Goal: Transaction & Acquisition: Download file/media

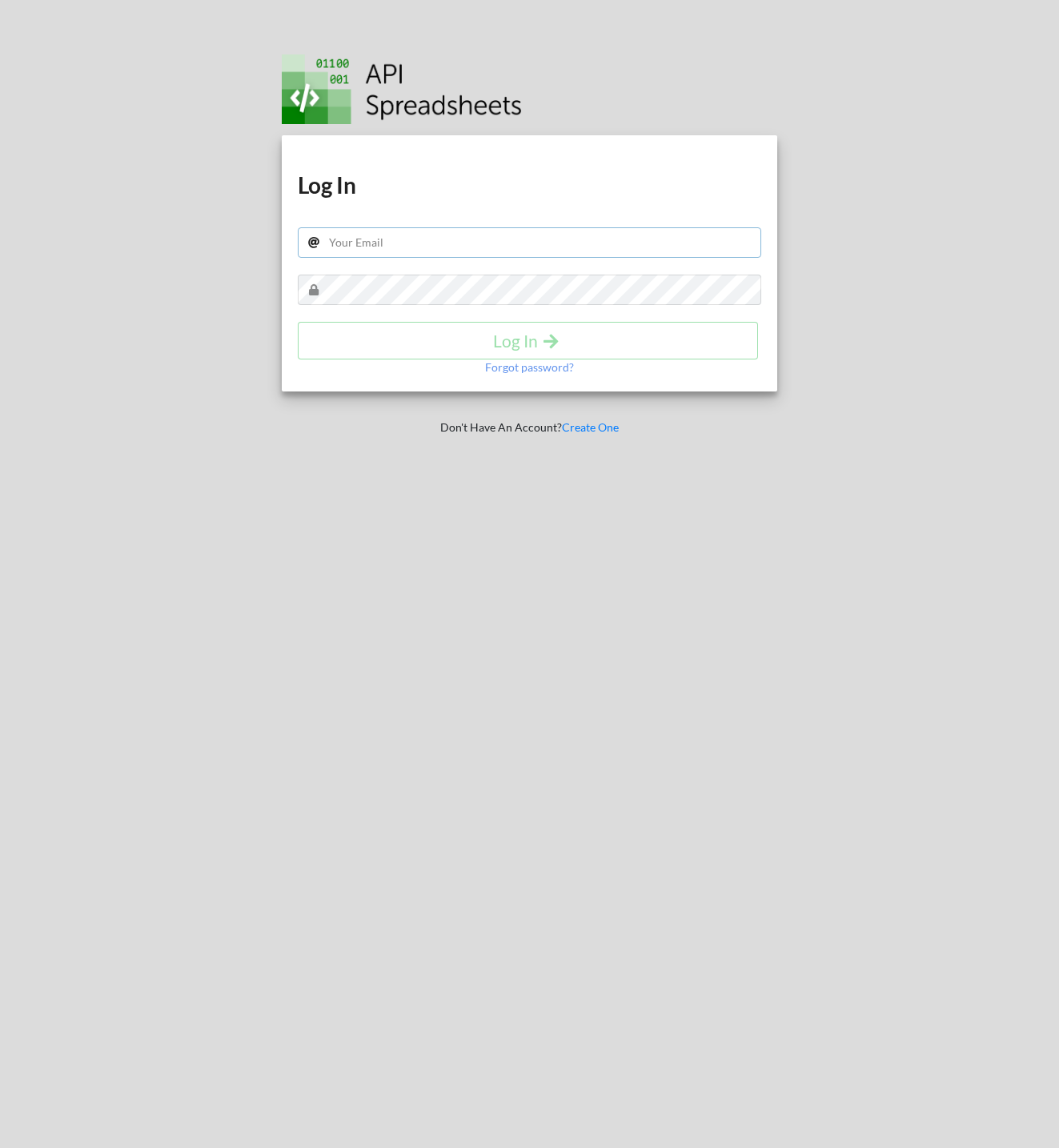
click at [473, 244] on input "text" at bounding box center [530, 242] width 463 height 30
type input "rickmontalban@gmail.com"
click at [557, 332] on icon "submit" at bounding box center [551, 339] width 20 height 17
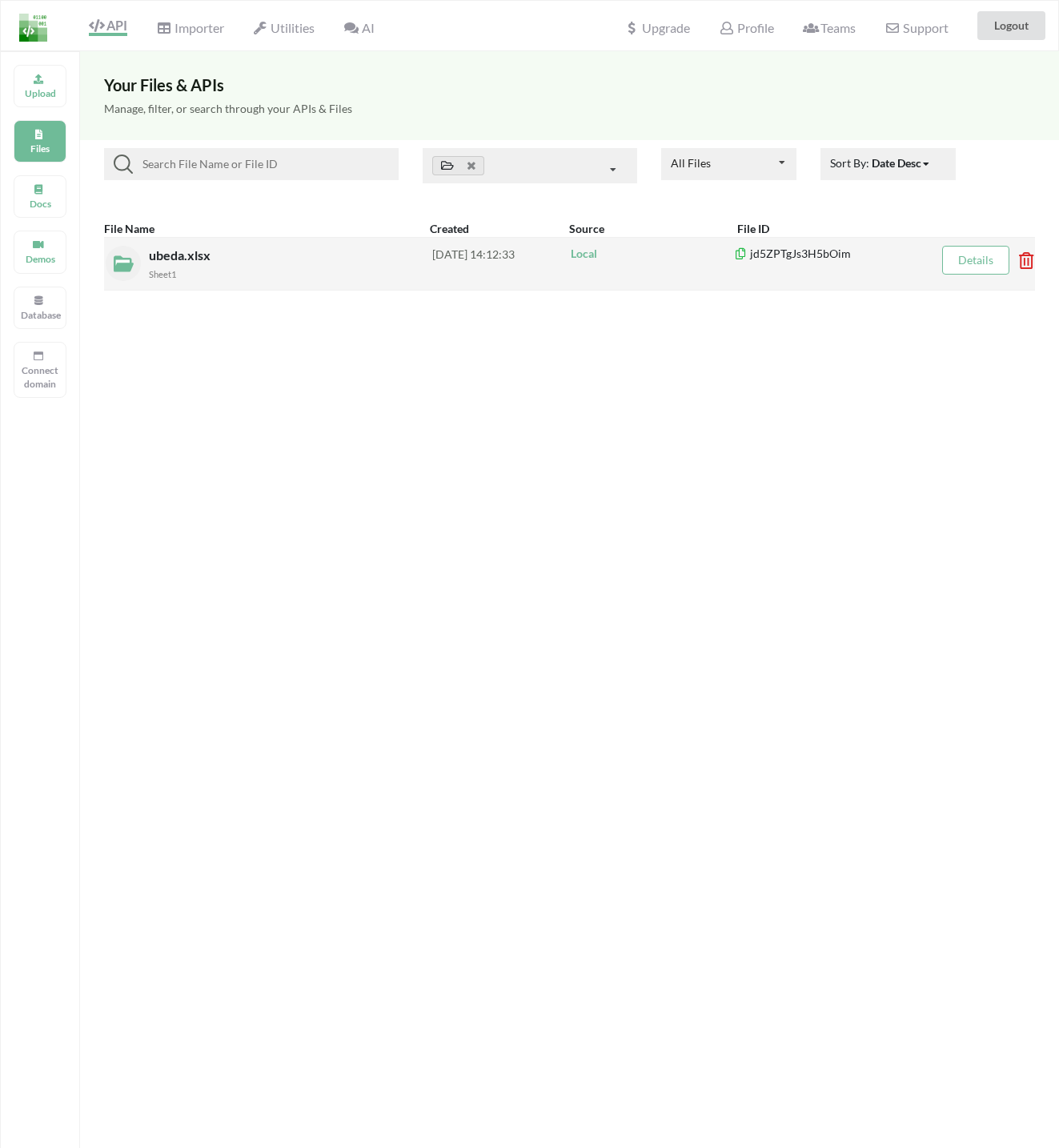
click at [965, 262] on link "Details" at bounding box center [976, 260] width 35 height 14
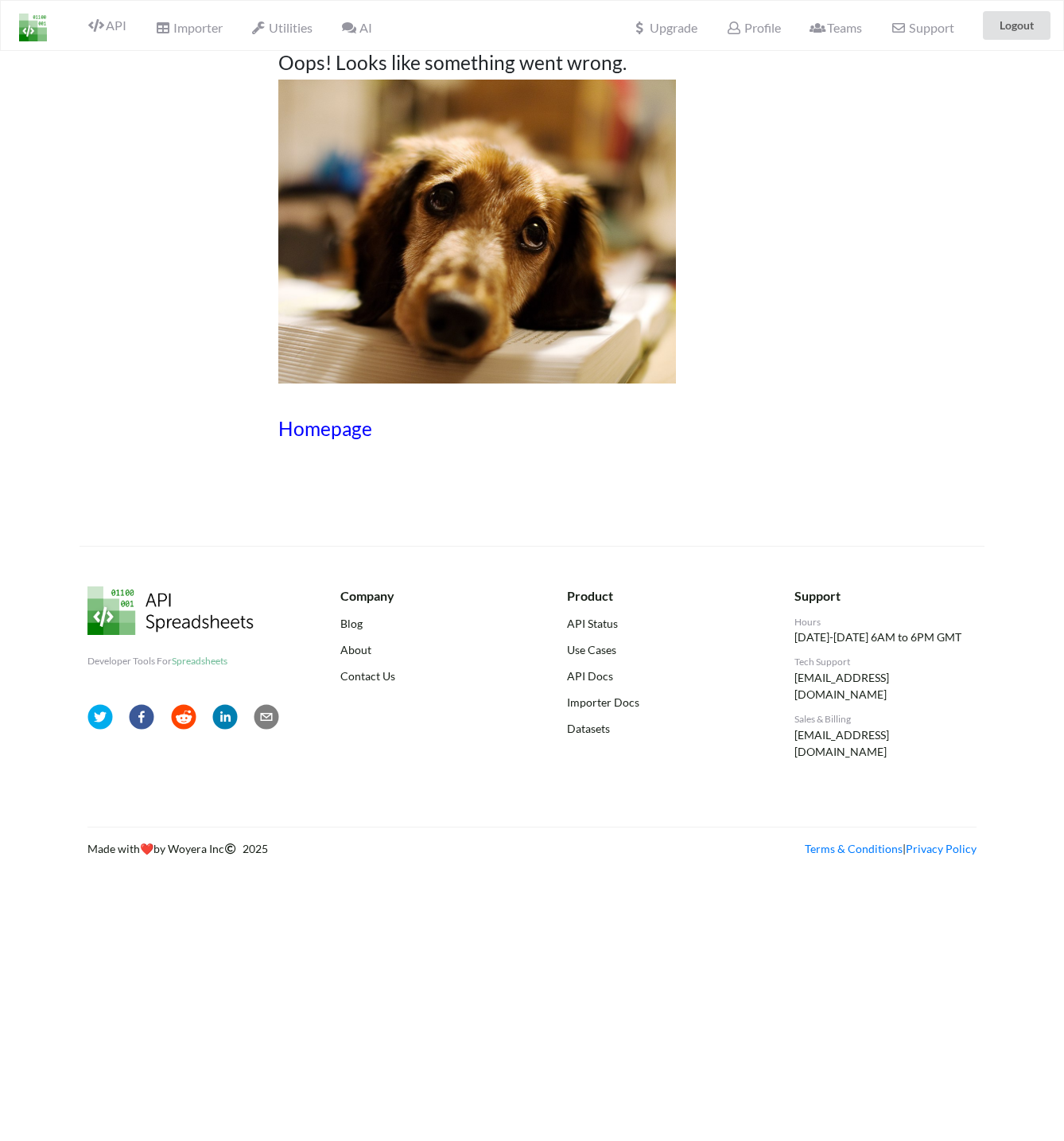
click at [349, 434] on h3 "Homepage" at bounding box center [532, 428] width 508 height 23
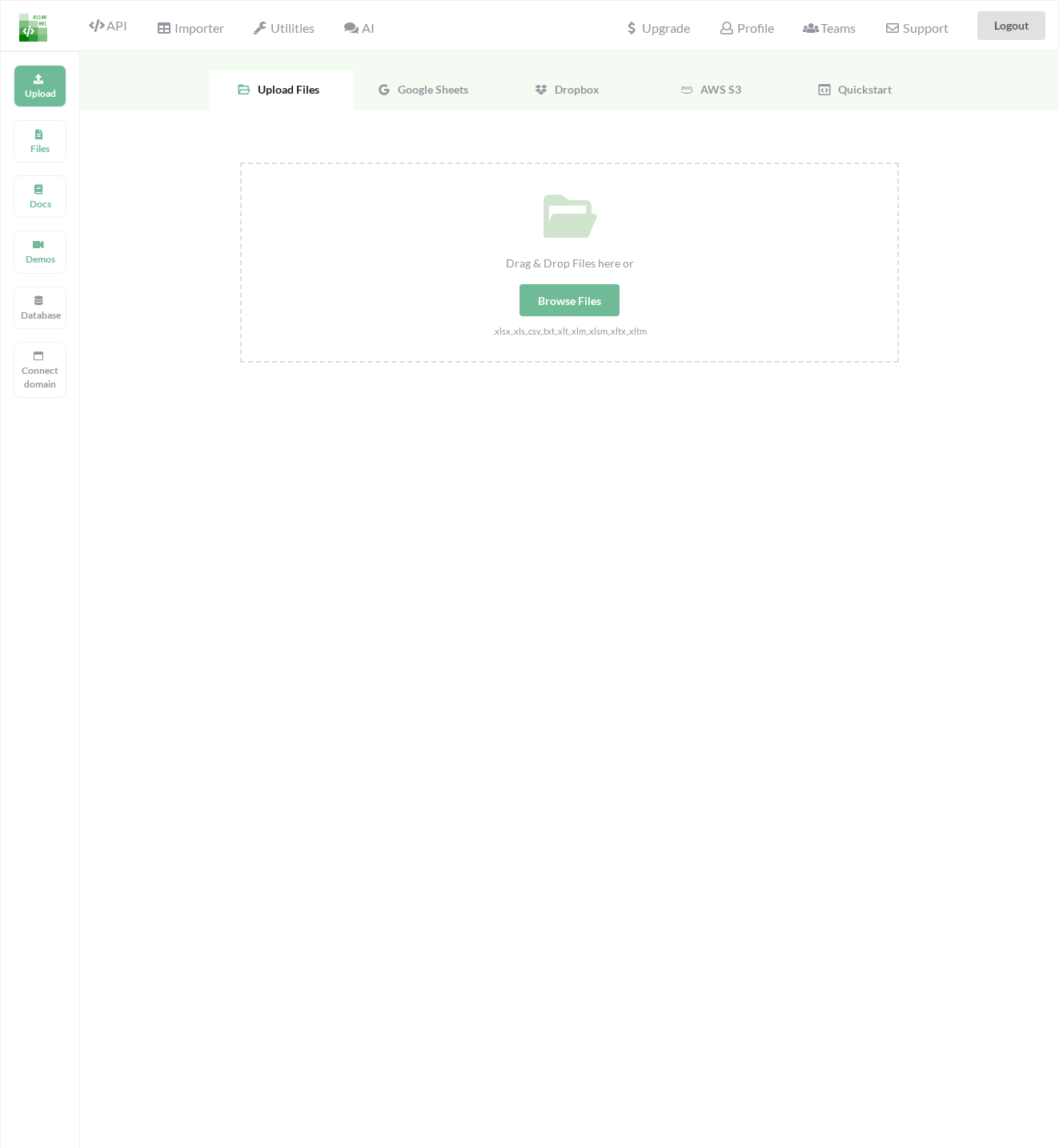
click at [584, 309] on div "Browse Files" at bounding box center [570, 300] width 100 height 32
click at [240, 162] on input "Drag & Drop Files here or Browse Files .xlsx,.xls,.csv,.txt,.xlt,.xlm,.xlsm,.xl…" at bounding box center [240, 162] width 0 height 0
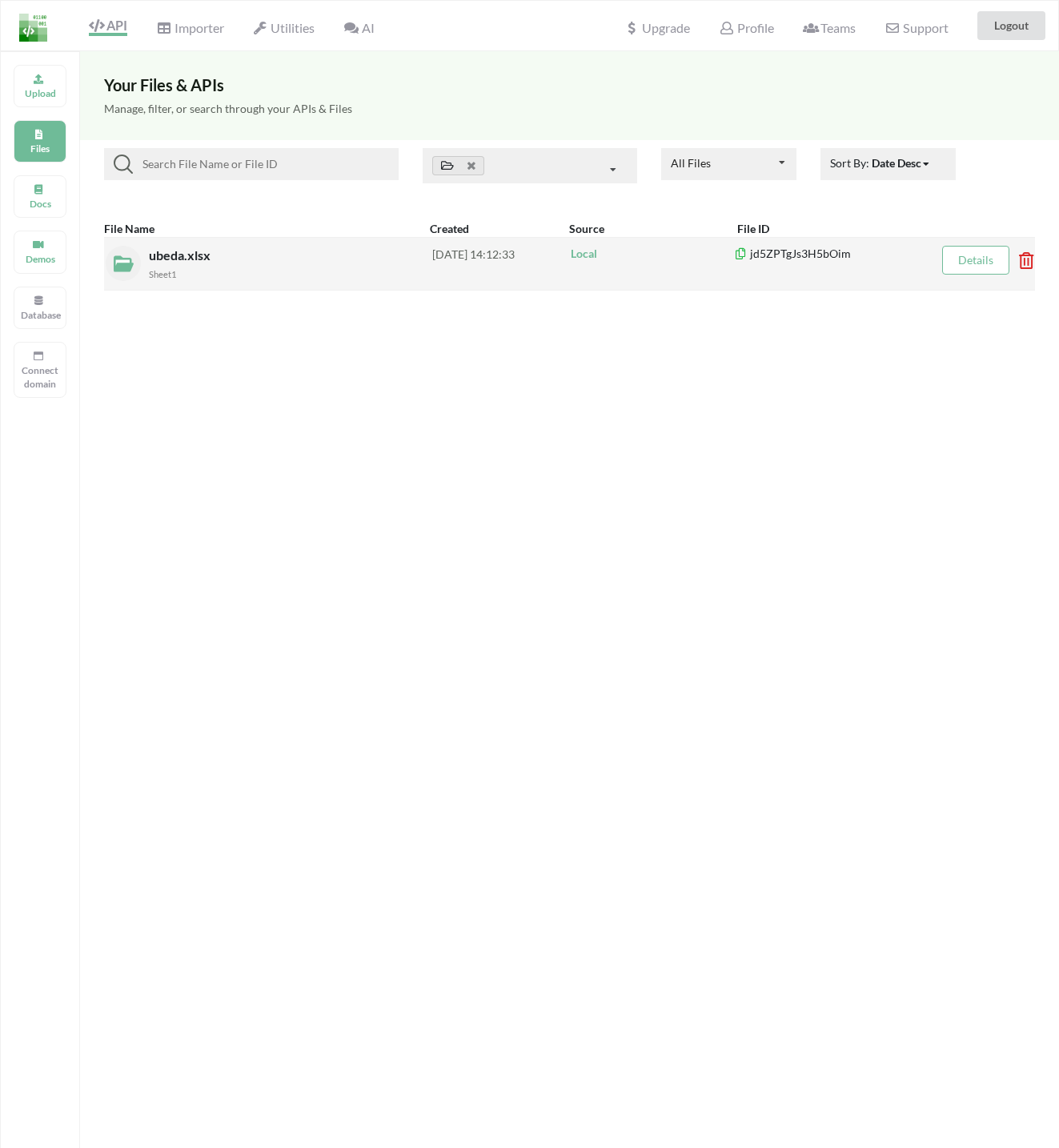
click at [170, 260] on span "ubeda.xlsx" at bounding box center [181, 255] width 64 height 16
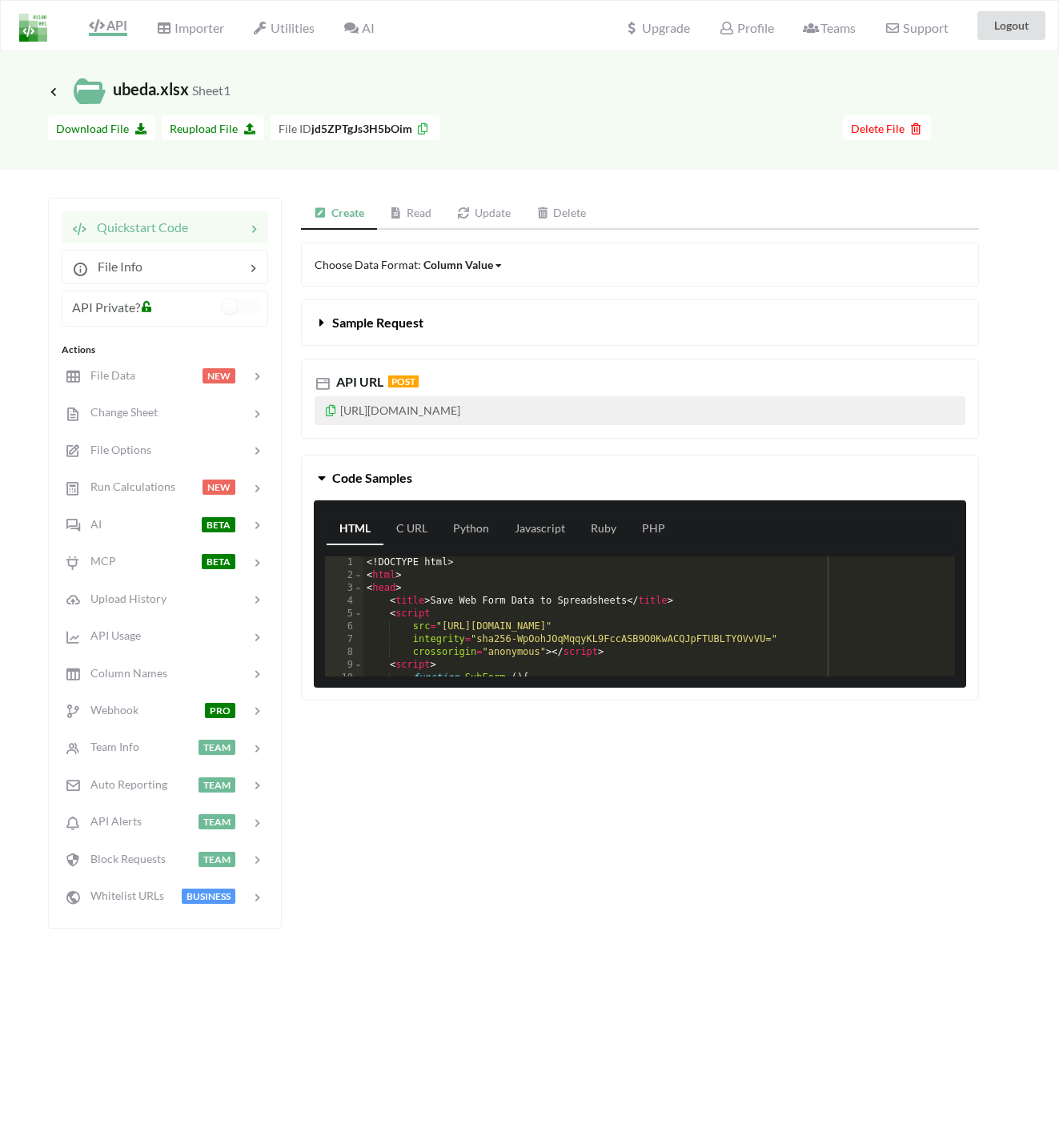
click at [418, 219] on link "Read" at bounding box center [411, 213] width 68 height 32
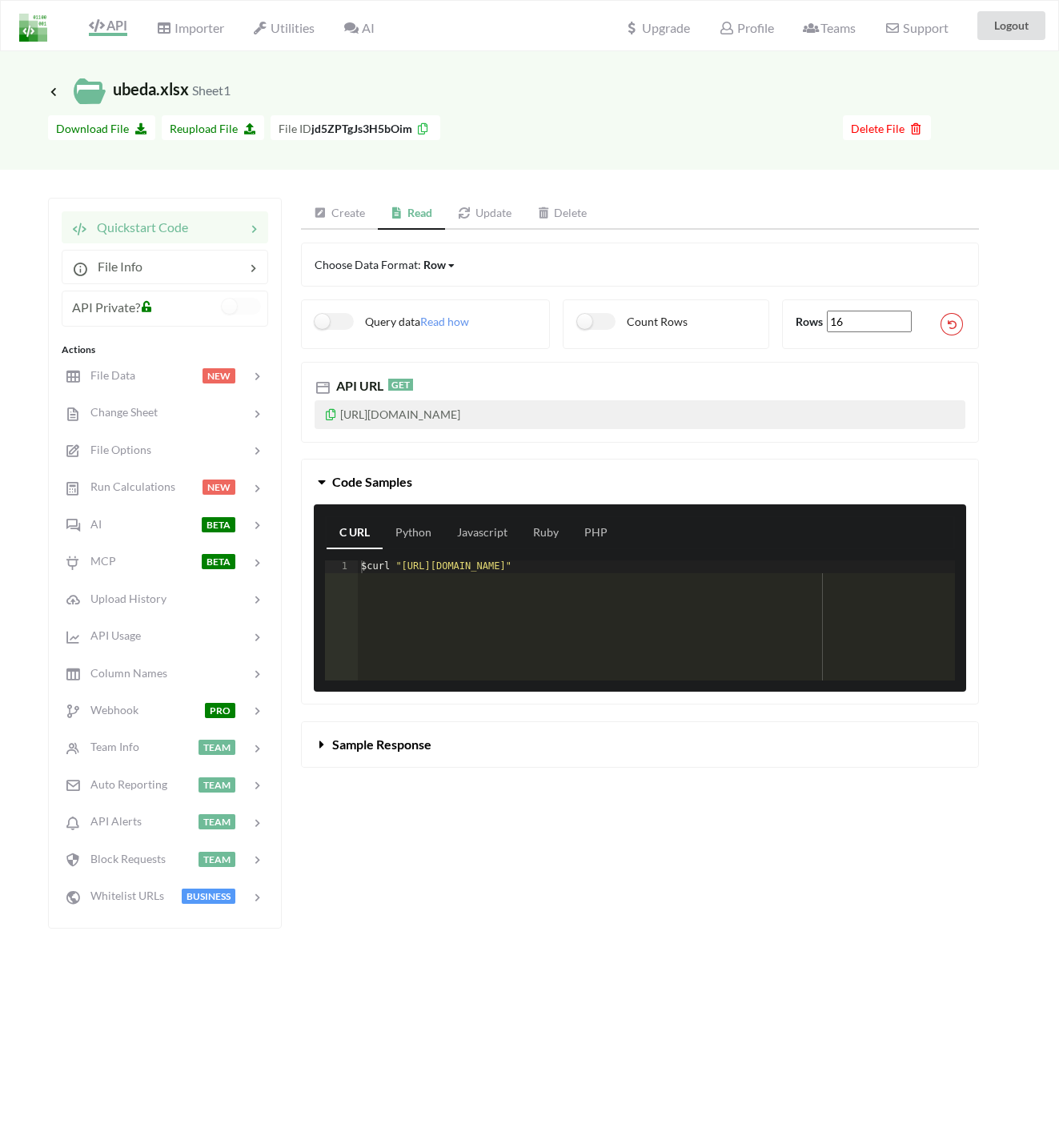
click at [358, 213] on link "Create" at bounding box center [339, 213] width 77 height 32
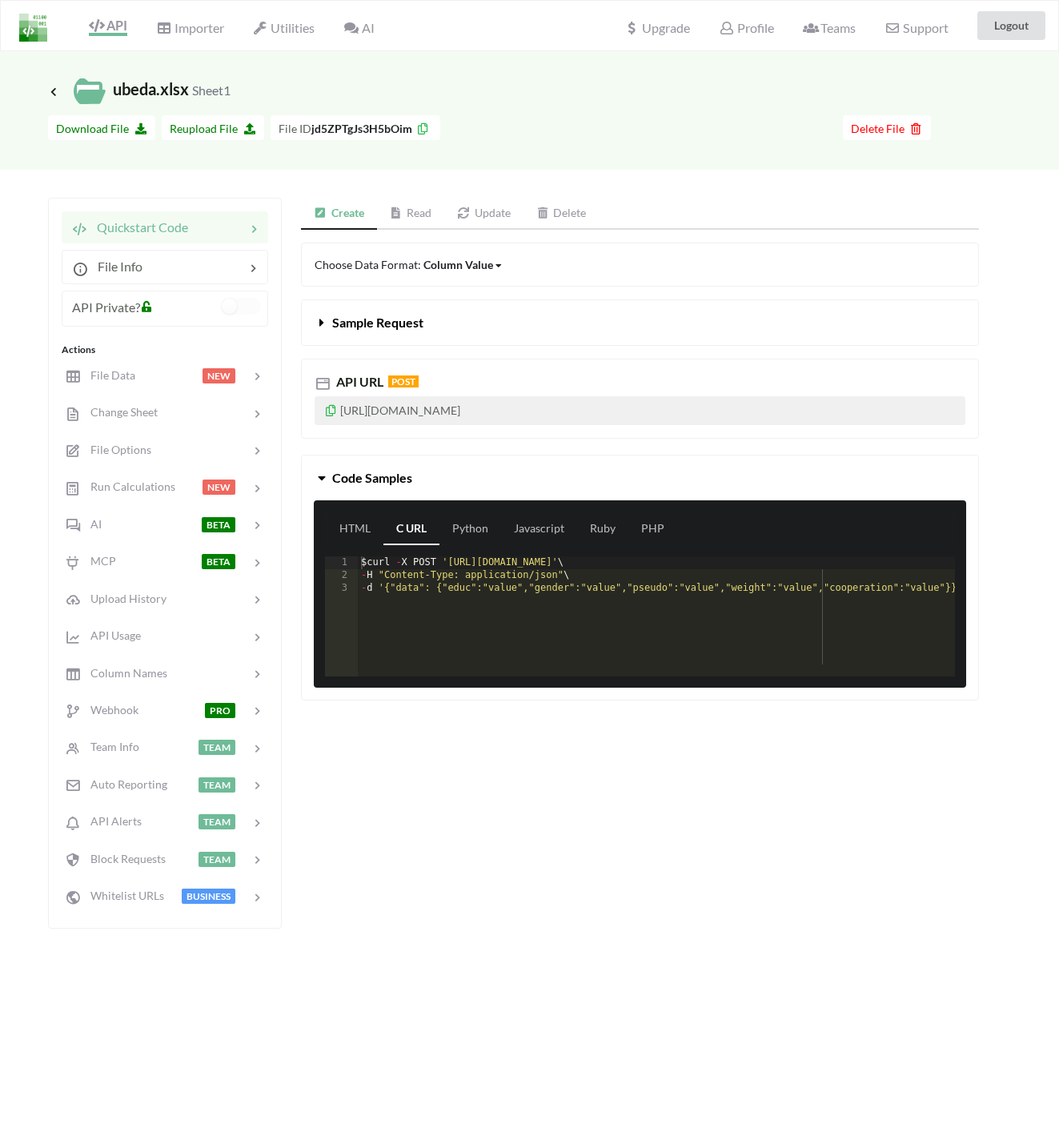
click at [421, 212] on link "Read" at bounding box center [411, 213] width 68 height 32
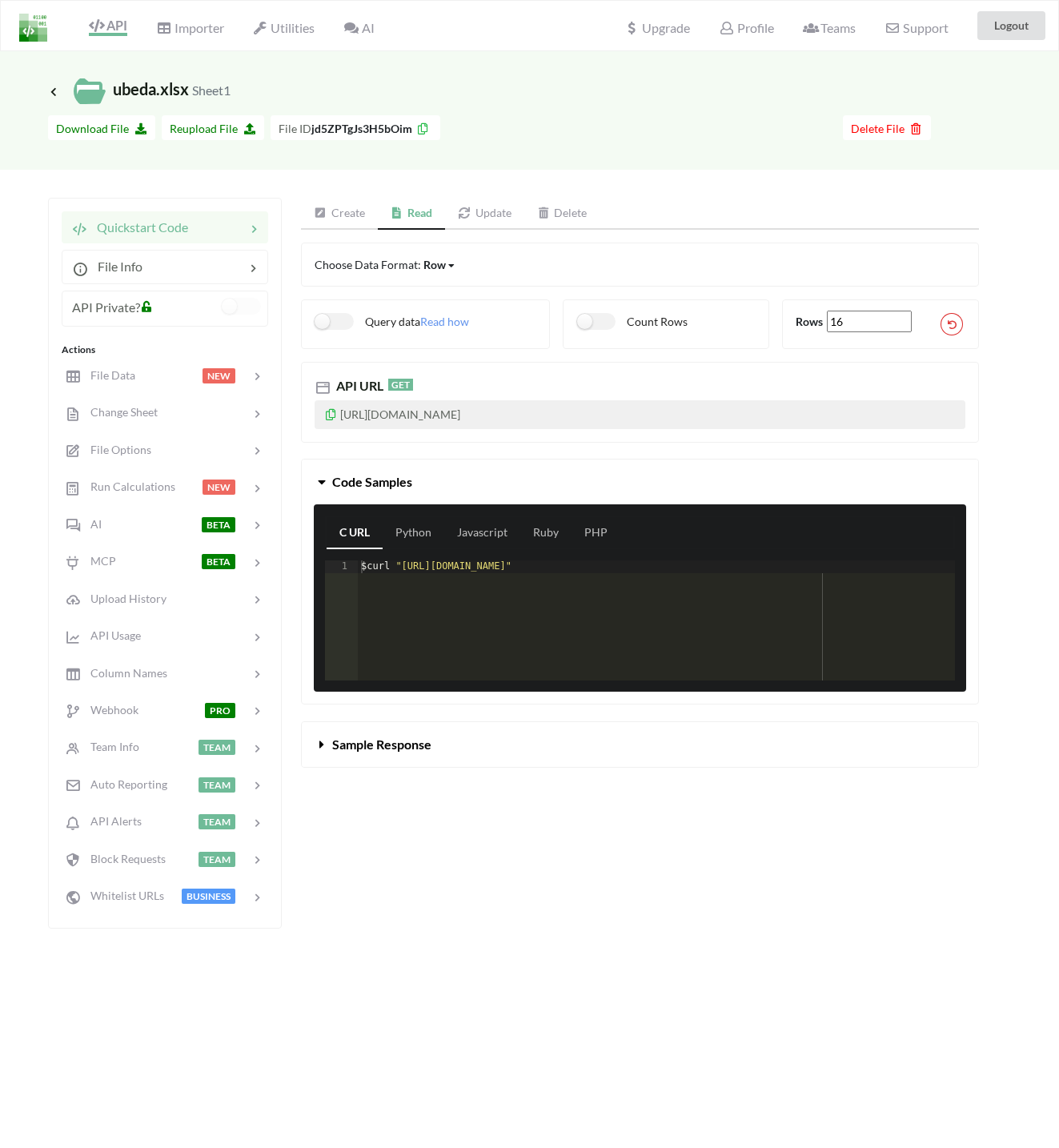
click at [481, 214] on link "Update" at bounding box center [484, 213] width 79 height 32
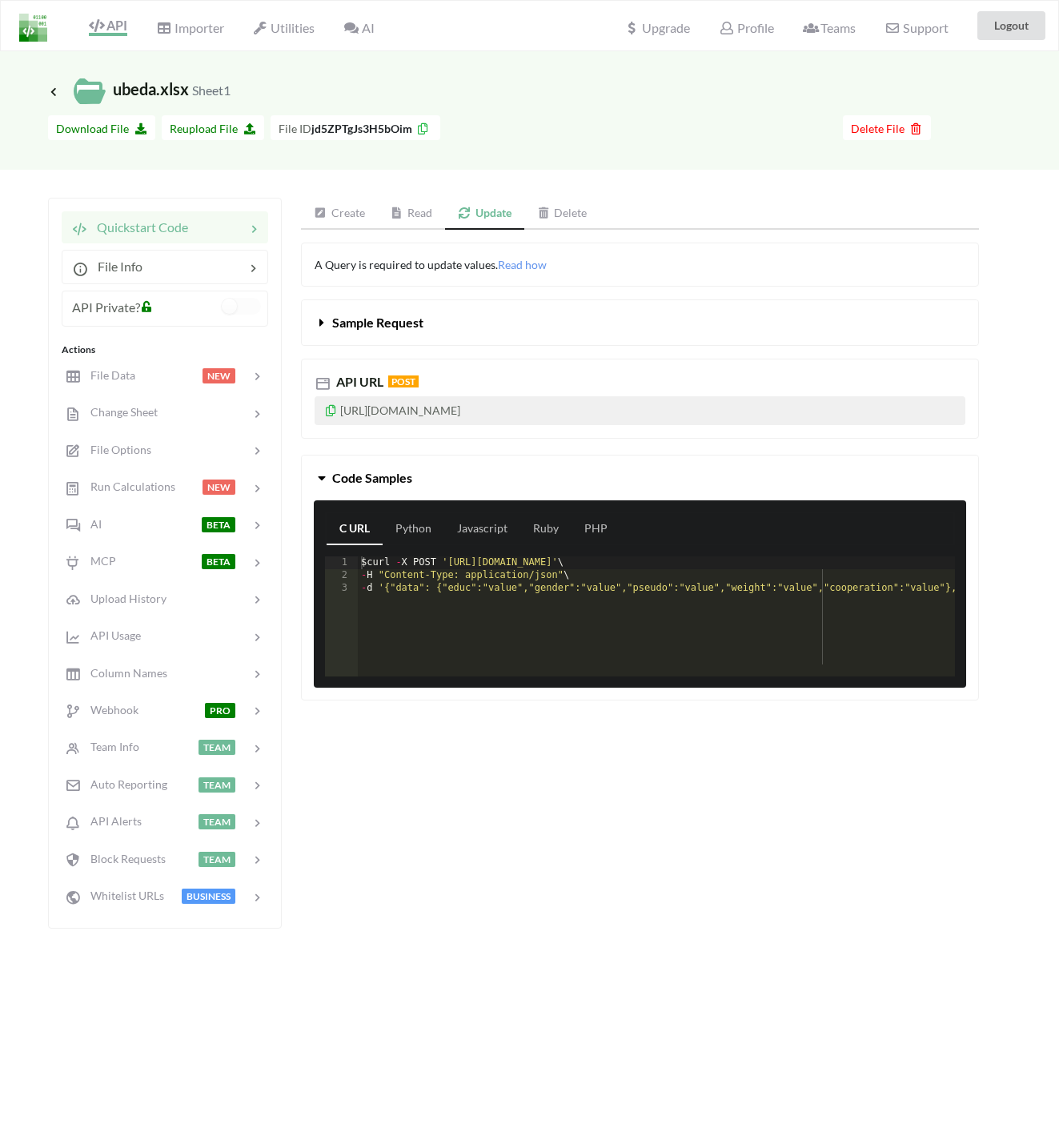
click at [693, 170] on div "Icon Link ubeda.xlsx Sheet1 Go To Files page Download hidden Download File Reup…" at bounding box center [530, 497] width 1059 height 894
click at [1012, 25] on button "Logout" at bounding box center [1011, 24] width 68 height 28
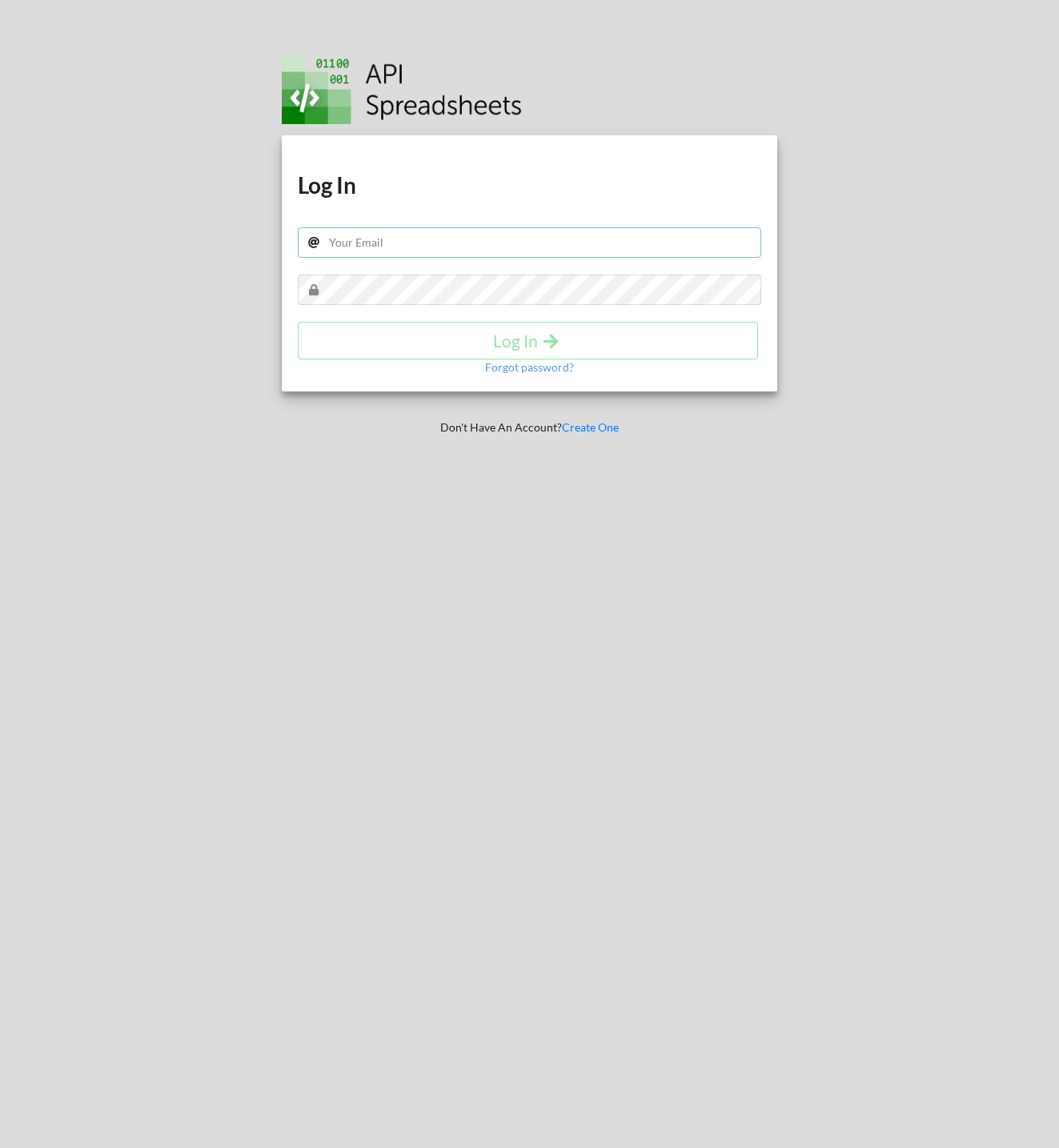
click at [490, 241] on input "text" at bounding box center [530, 242] width 463 height 30
type input "[PERSON_NAME][EMAIL_ADDRESS][DOMAIN_NAME]"
click at [572, 334] on h4 "Log In" at bounding box center [528, 340] width 427 height 20
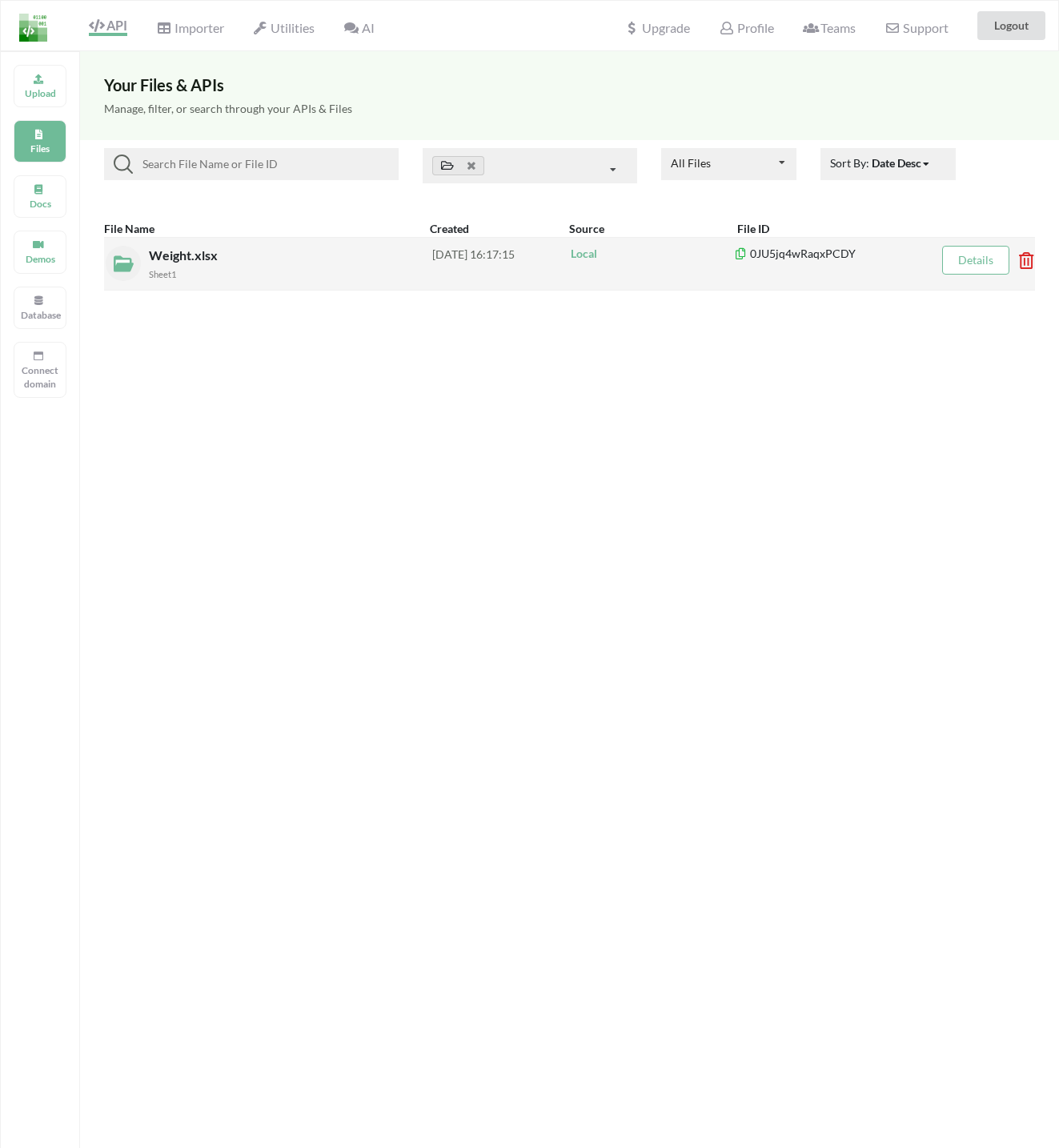
click at [177, 259] on span "Weight.xlsx" at bounding box center [185, 255] width 72 height 16
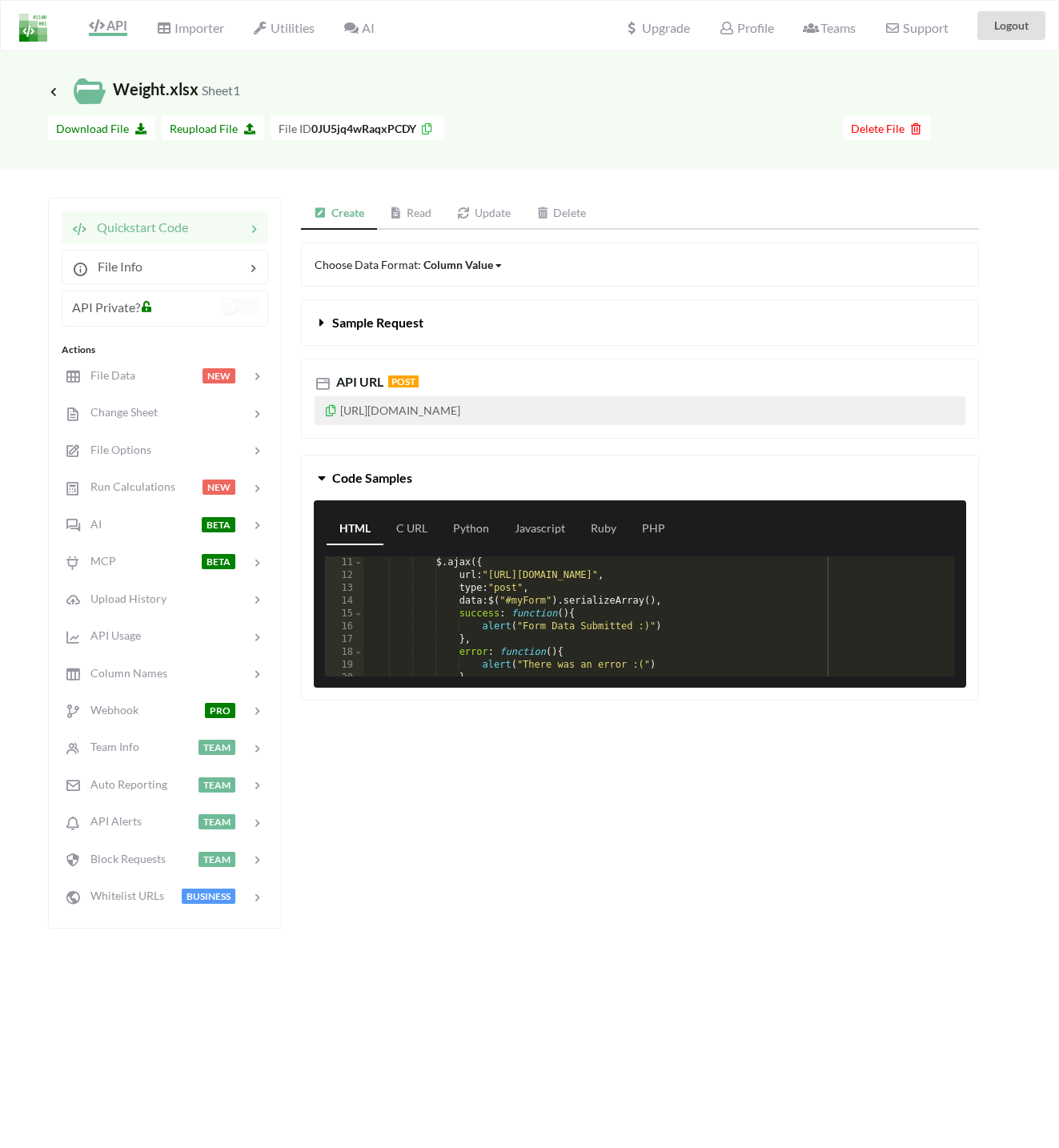
scroll to position [144, 0]
click at [517, 464] on button "Code Samples" at bounding box center [640, 478] width 676 height 45
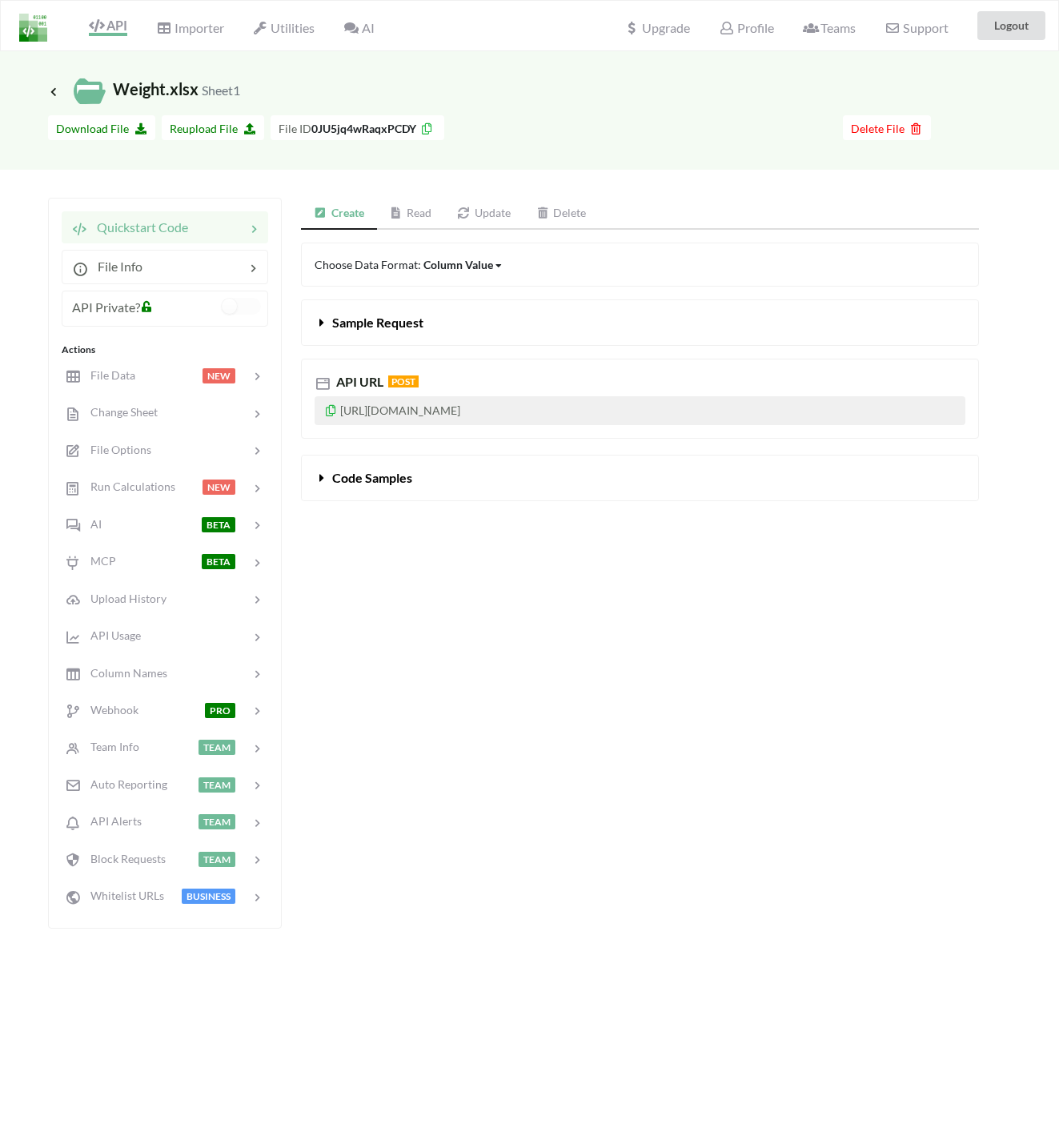
click at [322, 481] on icon at bounding box center [322, 474] width 16 height 13
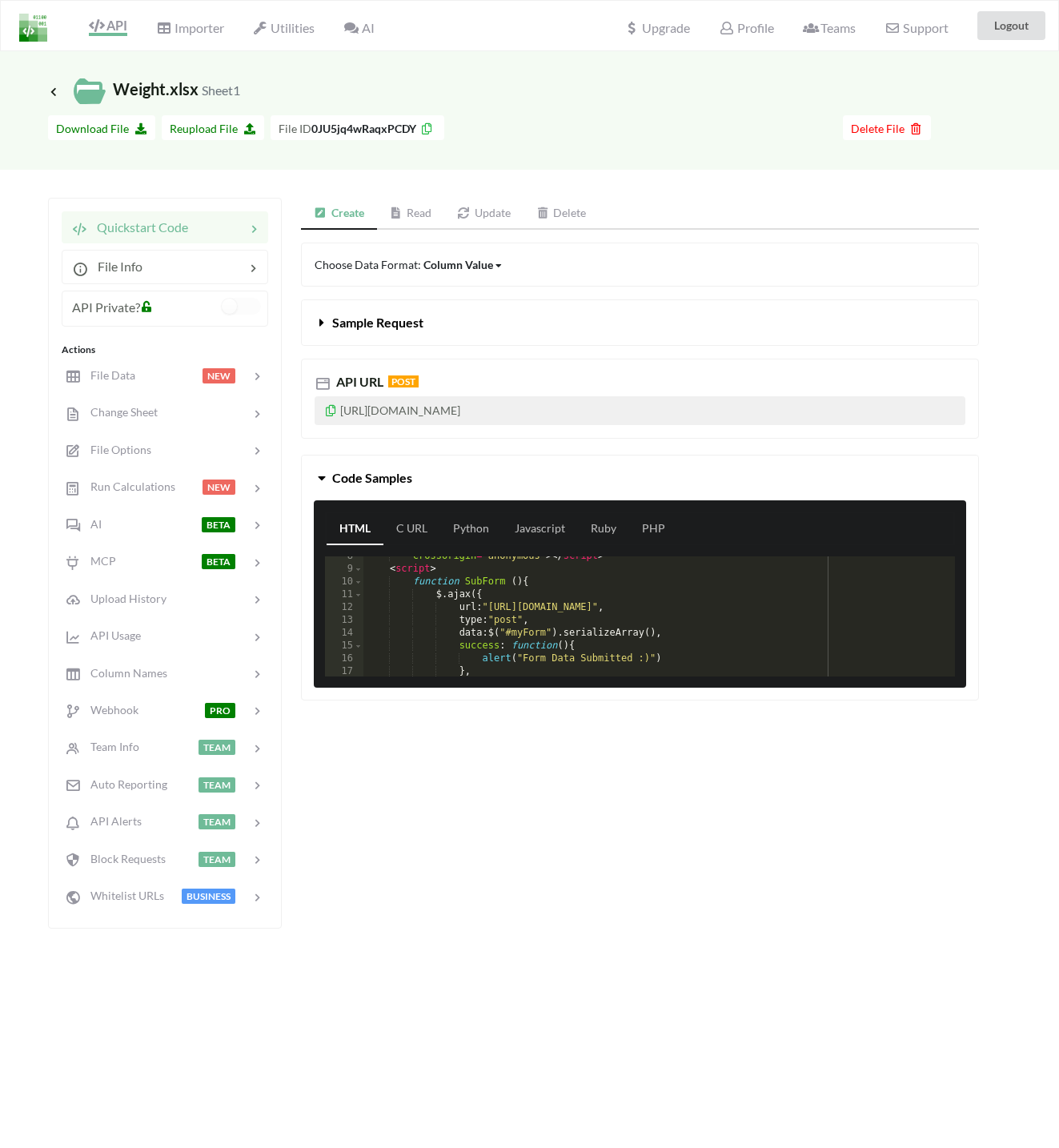
scroll to position [96, 0]
click at [408, 210] on link "Read" at bounding box center [411, 213] width 68 height 32
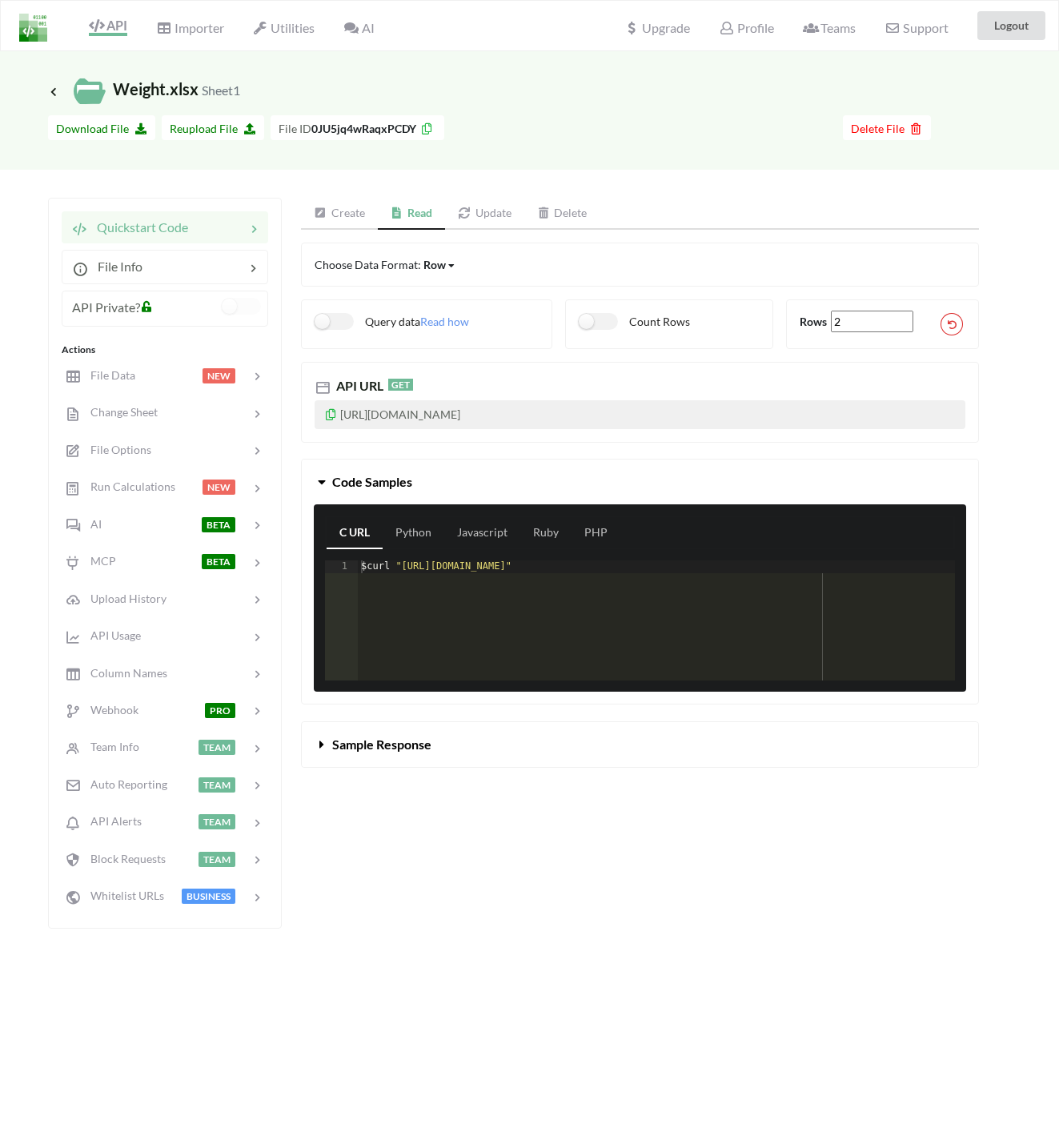
click at [501, 212] on link "Update" at bounding box center [484, 213] width 79 height 32
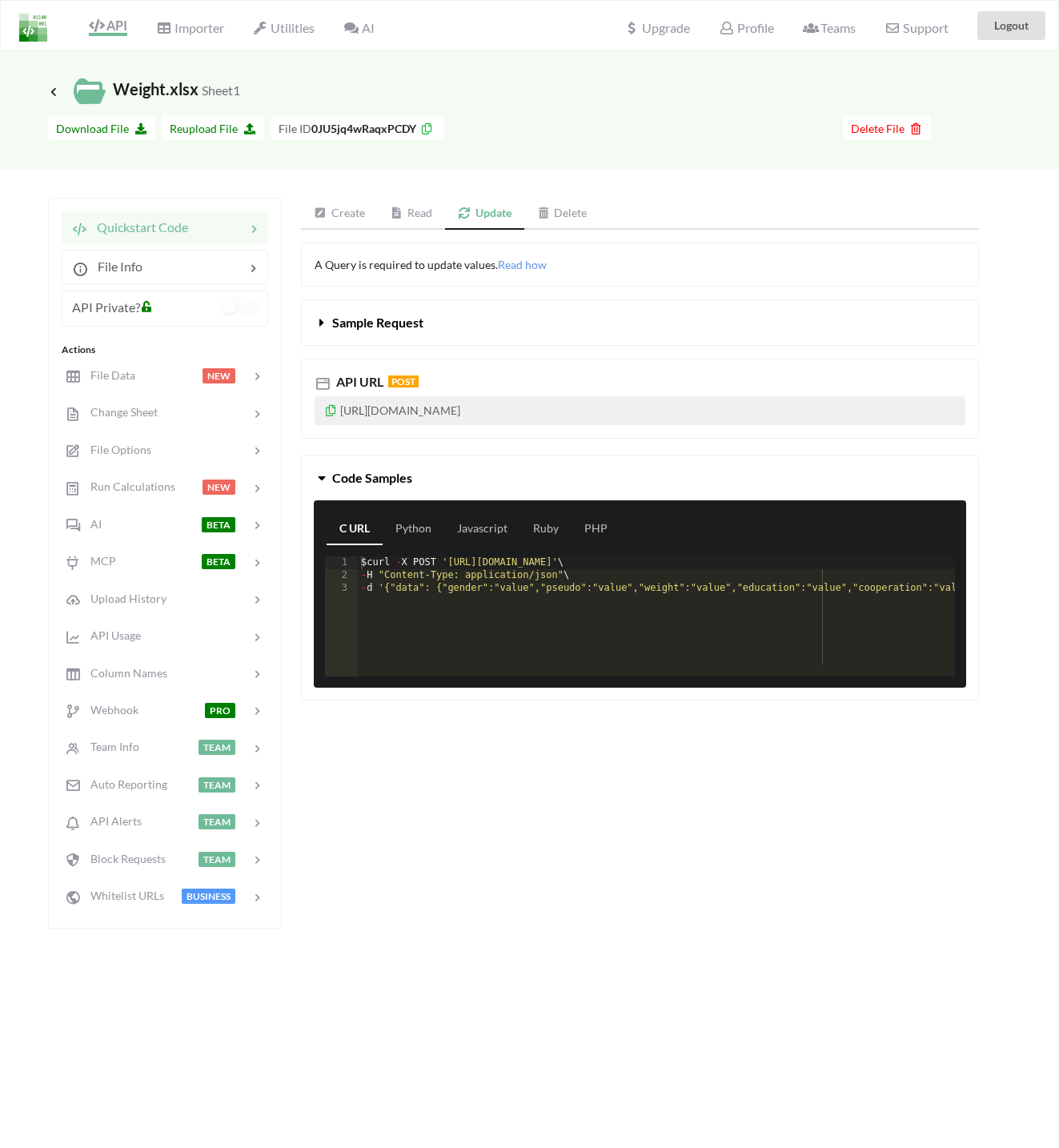
click at [345, 215] on link "Create" at bounding box center [339, 213] width 77 height 32
click at [114, 132] on span "Download File" at bounding box center [101, 129] width 91 height 14
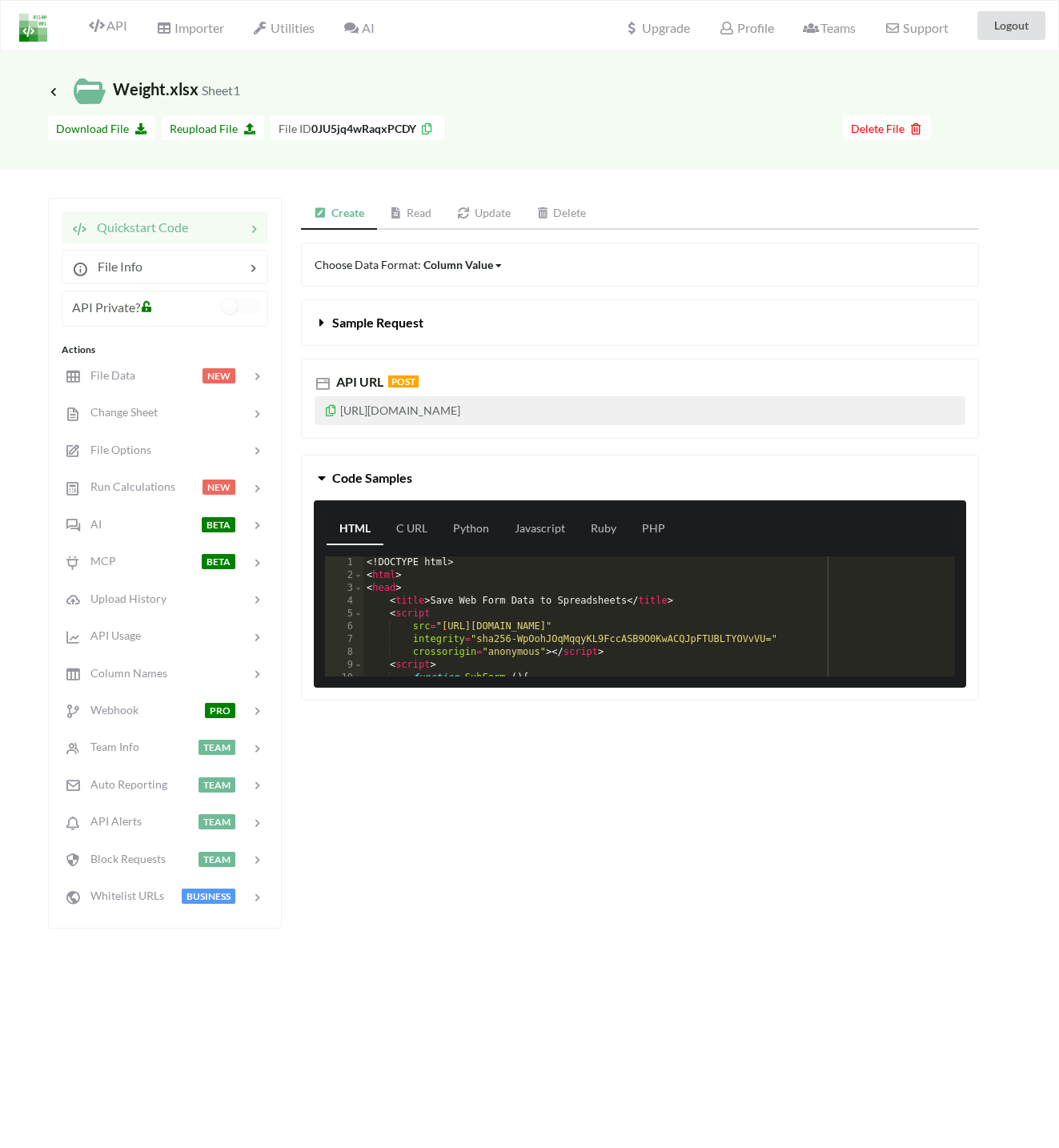
click at [409, 215] on link "Read" at bounding box center [411, 213] width 68 height 32
click at [498, 215] on link "Update" at bounding box center [484, 213] width 79 height 32
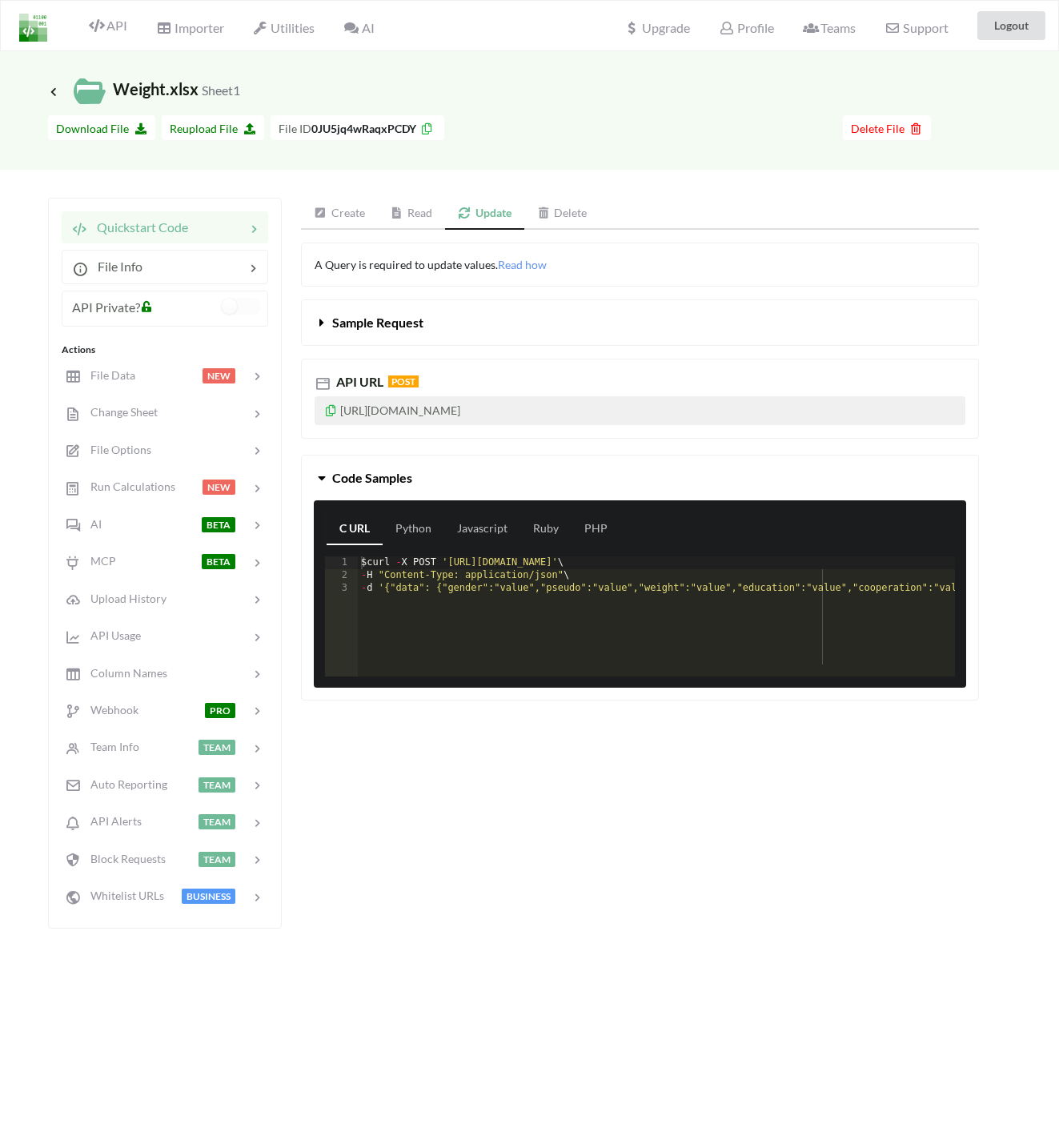
click at [408, 210] on link "Read" at bounding box center [412, 213] width 68 height 32
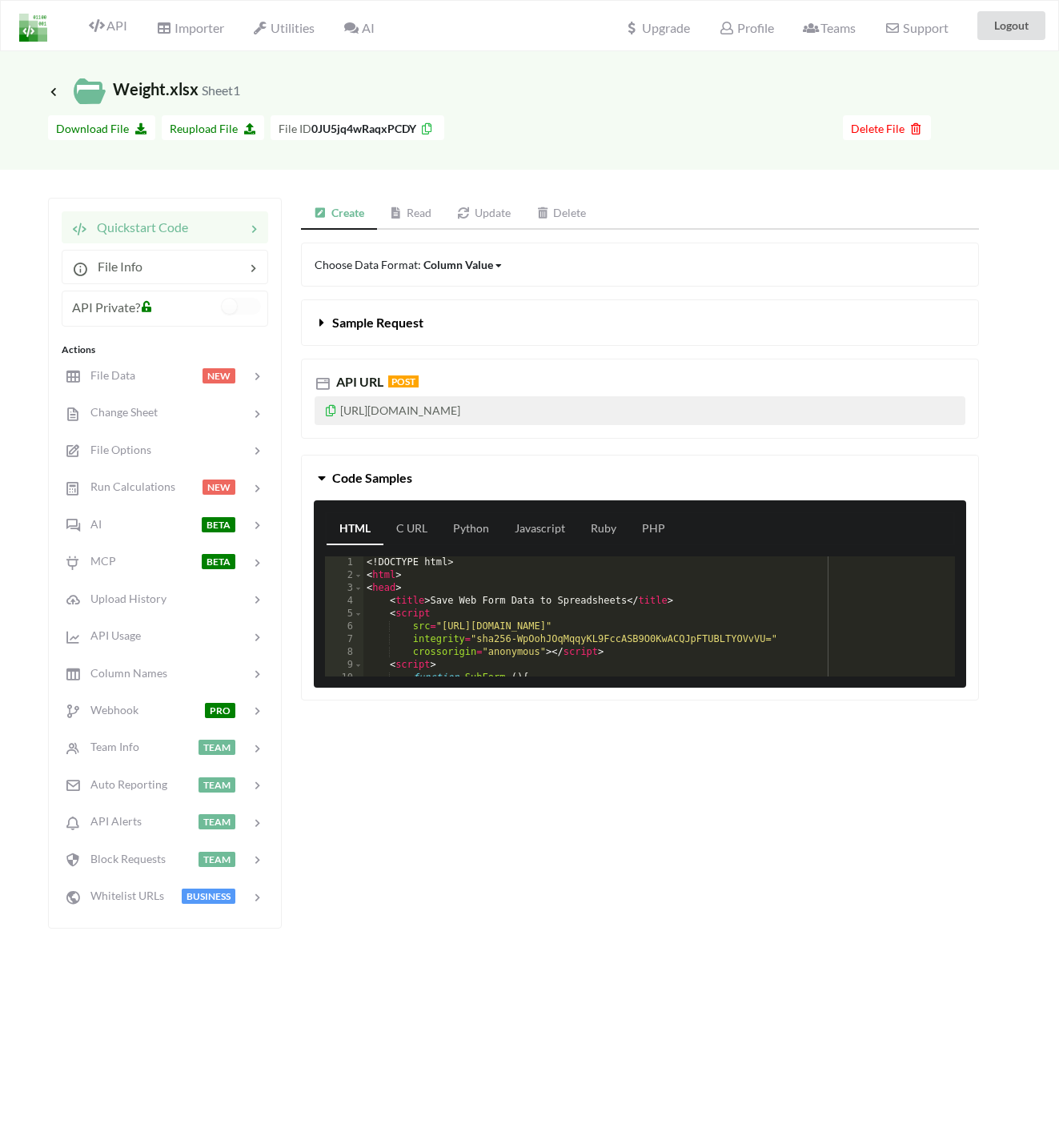
click at [495, 207] on link "Update" at bounding box center [484, 213] width 79 height 32
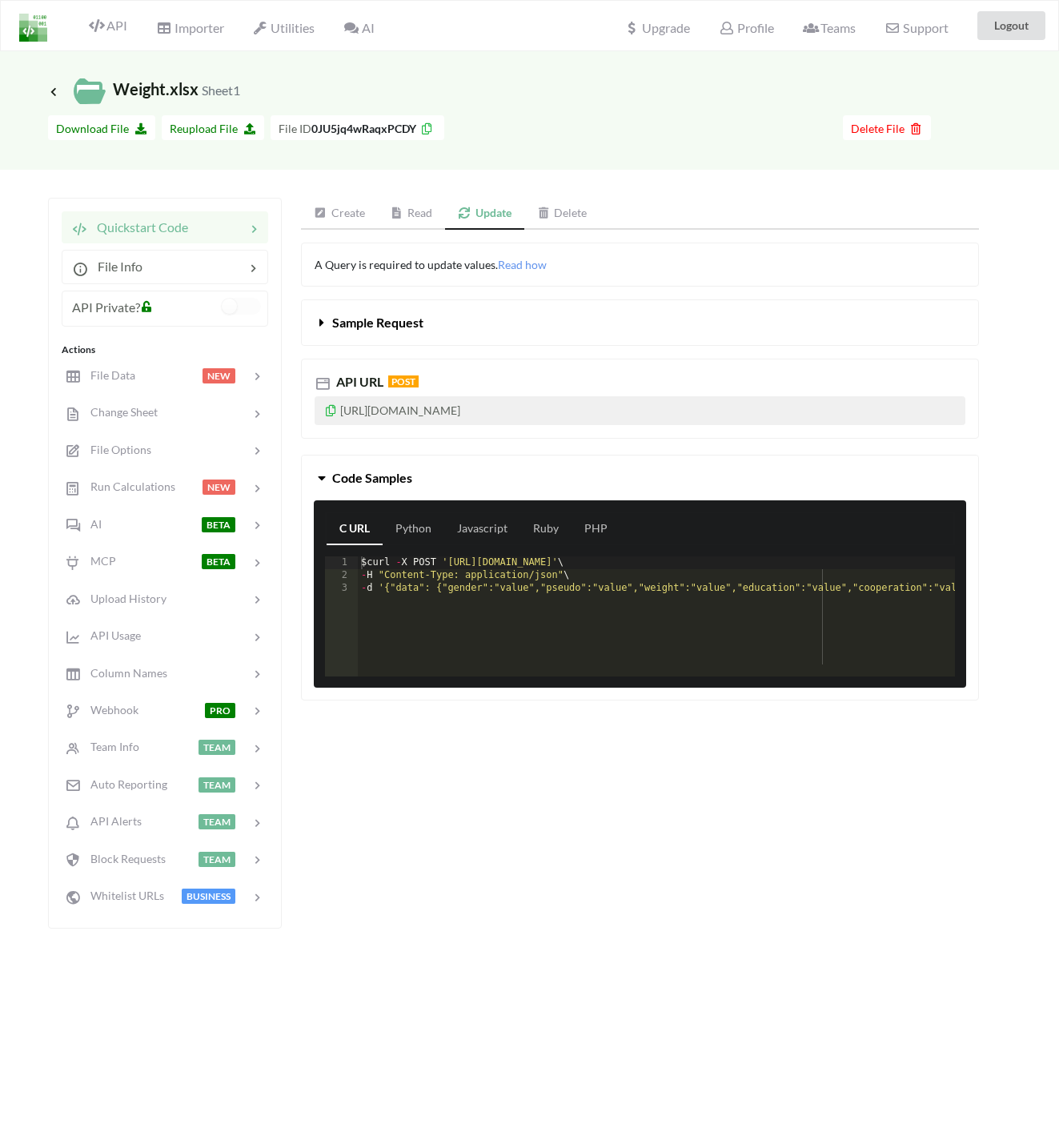
click at [414, 215] on link "Read" at bounding box center [412, 213] width 68 height 32
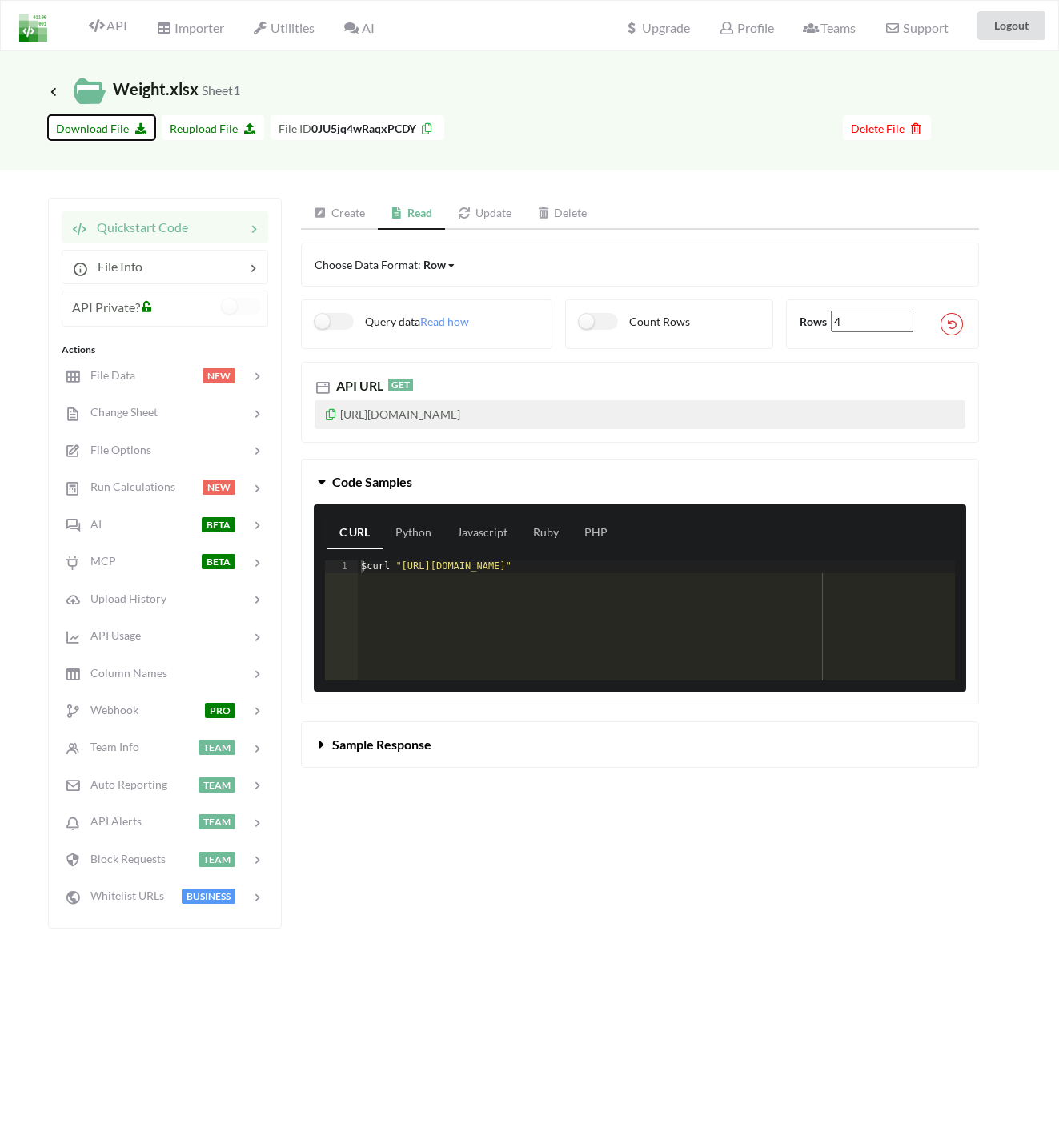
click at [132, 133] on span "Download File" at bounding box center [101, 129] width 91 height 14
